Goal: Transaction & Acquisition: Purchase product/service

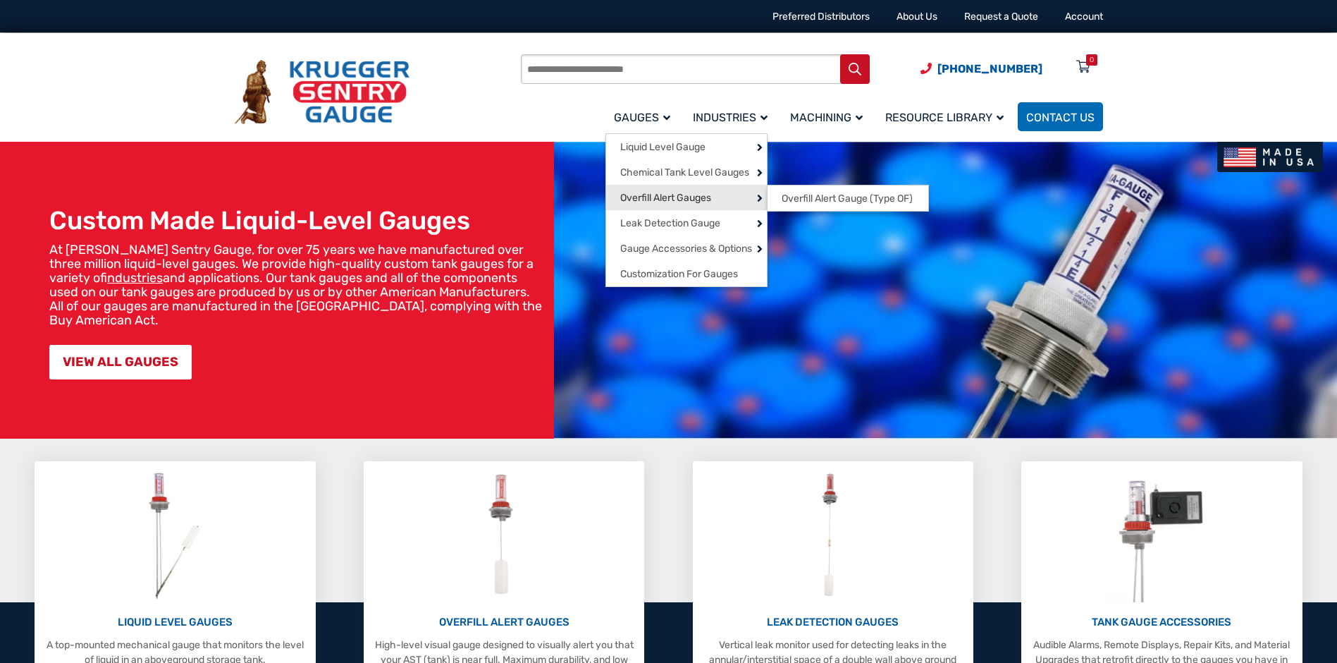
click at [675, 198] on span "Overfill Alert Gauges" at bounding box center [665, 198] width 91 height 13
click at [820, 196] on span "Overfill Alert Gauge (Type OF)" at bounding box center [847, 198] width 131 height 13
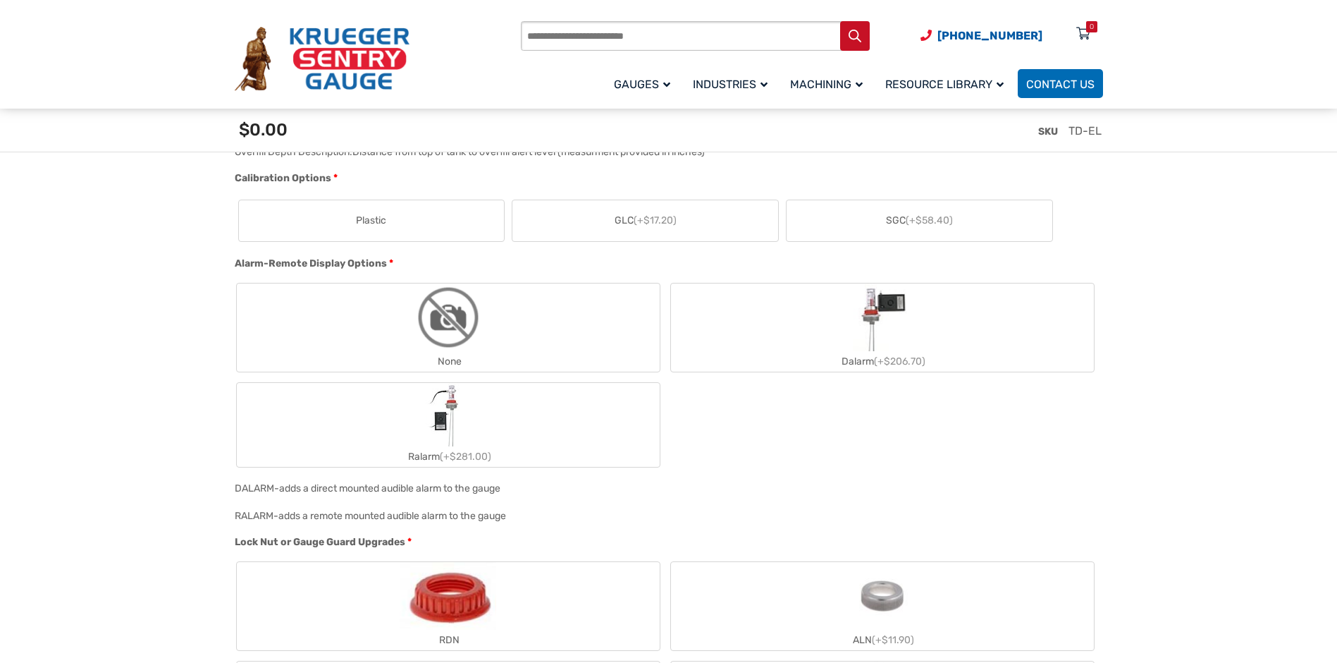
scroll to position [1165, 0]
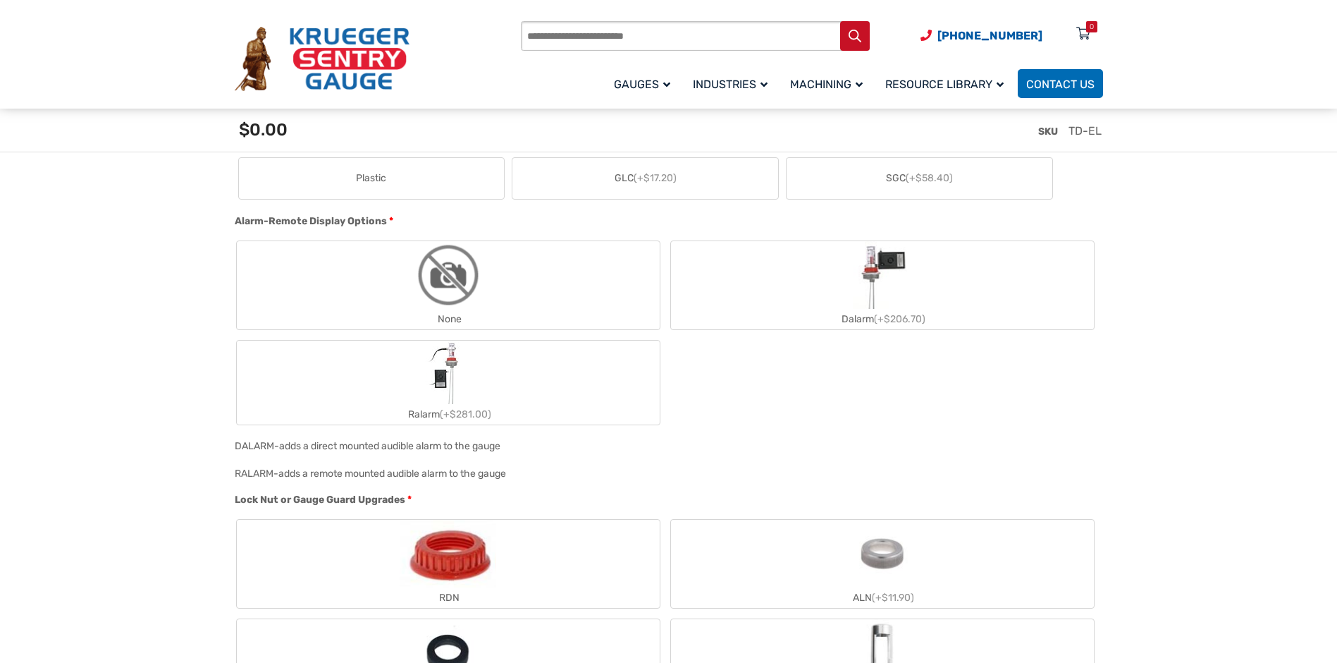
click at [889, 262] on img "Dalarm" at bounding box center [882, 275] width 59 height 68
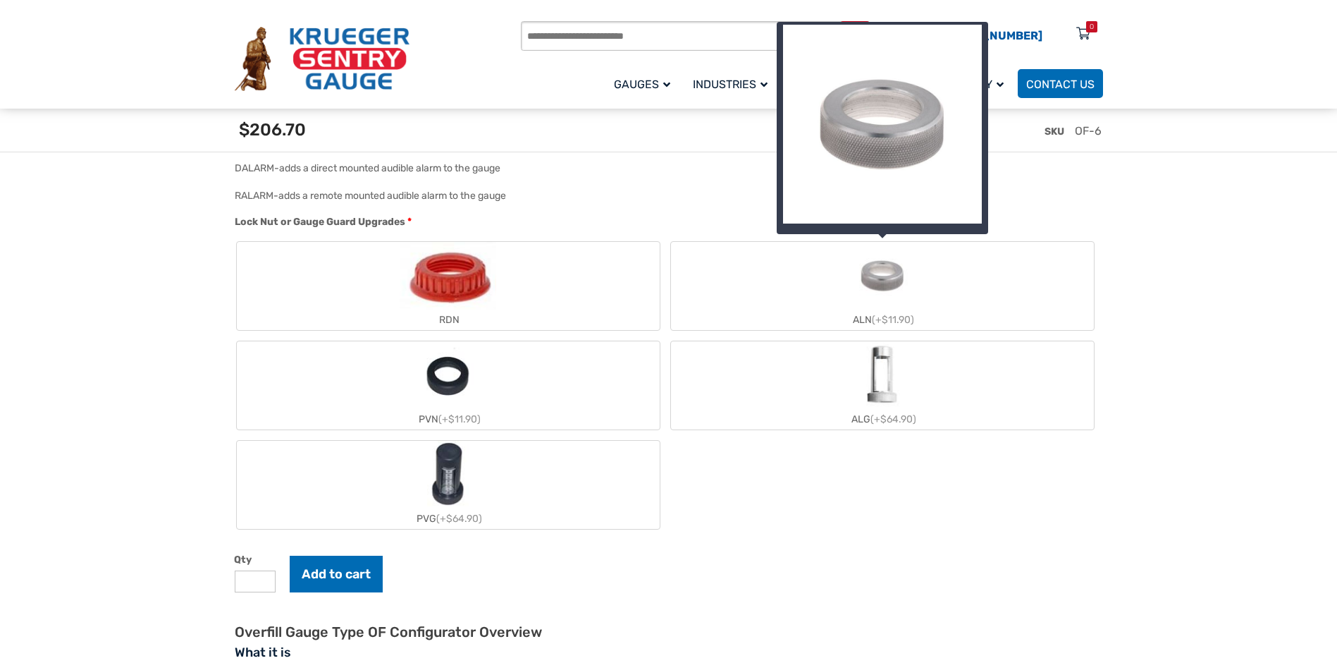
scroll to position [1235, 0]
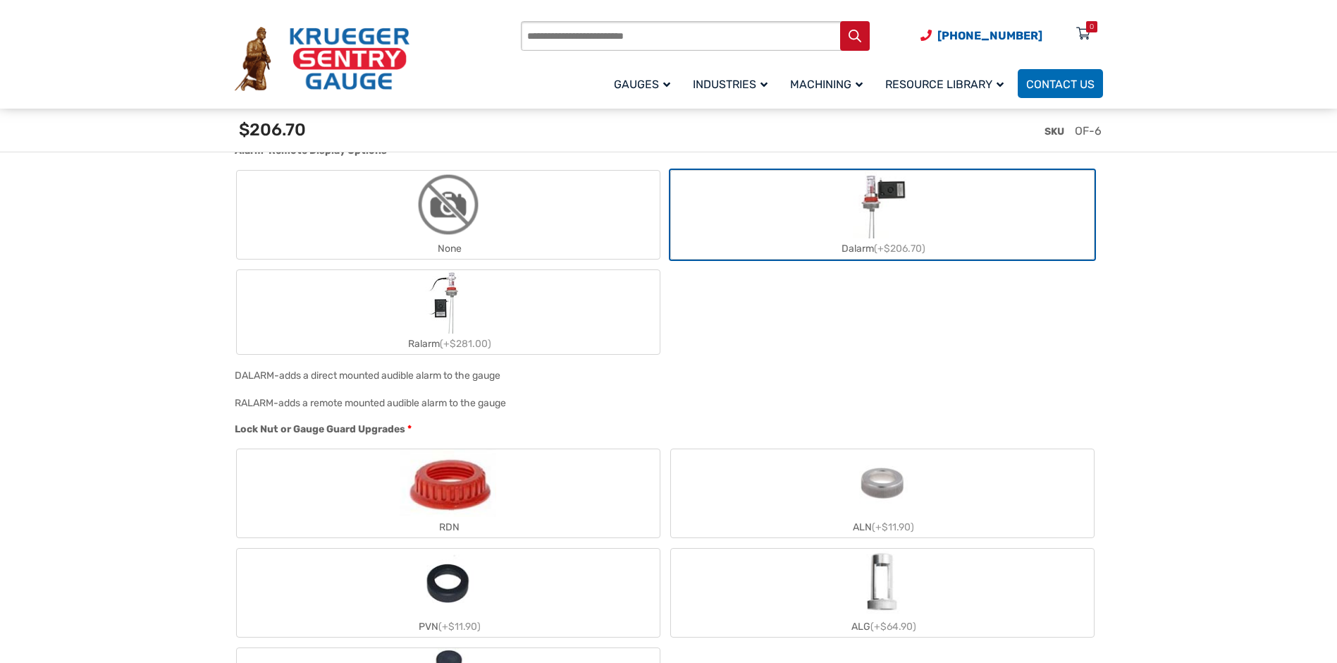
click at [885, 196] on img "Dalarm" at bounding box center [882, 205] width 59 height 68
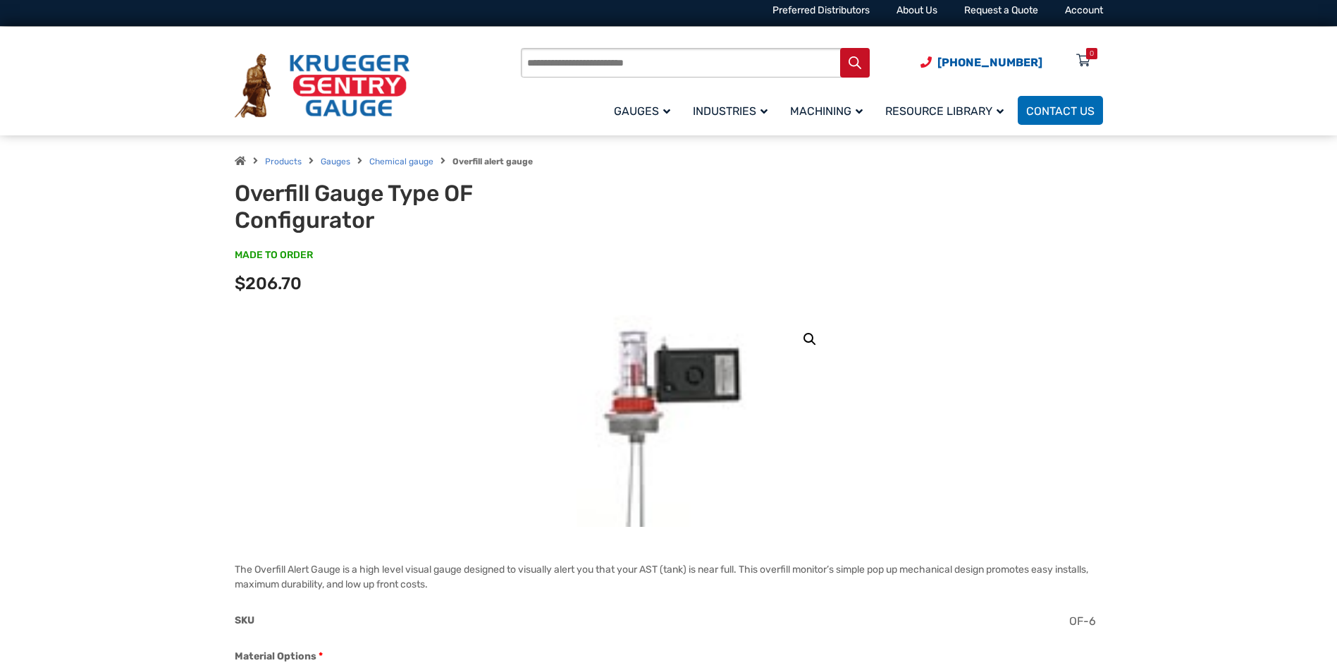
scroll to position [0, 0]
